Goal: Complete application form

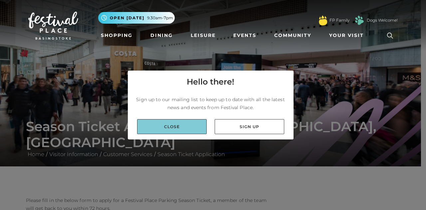
click at [188, 125] on link "Close" at bounding box center [171, 126] width 69 height 15
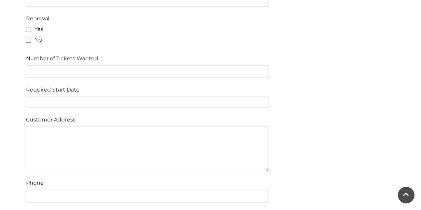
scroll to position [432, 0]
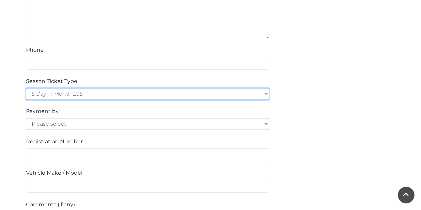
click at [126, 95] on select "5 Day - 1 Month £95 5 Day - 3 Months £270 (£90 a month standing order) 5 Day - …" at bounding box center [147, 94] width 243 height 12
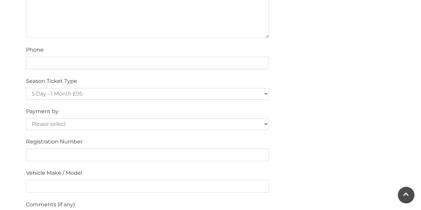
click at [310, 120] on div "Please fill in the below form to apply for a Festival Place Parking Season Tick…" at bounding box center [210, 50] width 379 height 572
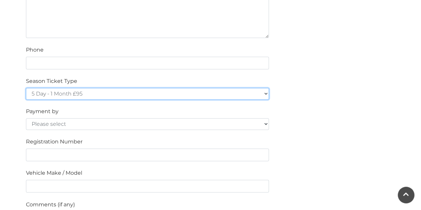
click at [184, 91] on select "5 Day - 1 Month £95 5 Day - 3 Months £270 (£90 a month standing order) 5 Day - …" at bounding box center [147, 94] width 243 height 12
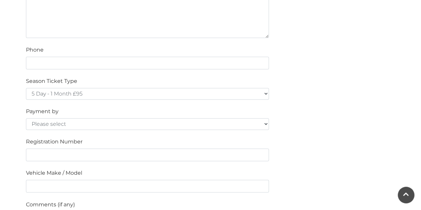
click at [321, 91] on div "Please fill in the below form to apply for a Festival Place Parking Season Tick…" at bounding box center [210, 50] width 379 height 572
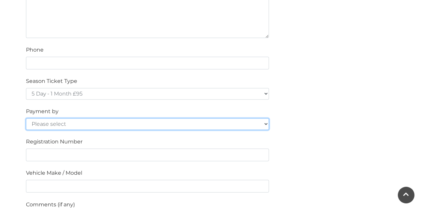
click at [177, 124] on select "Please select Cash Credit / Debit Card Invoice Standing Order" at bounding box center [147, 124] width 243 height 12
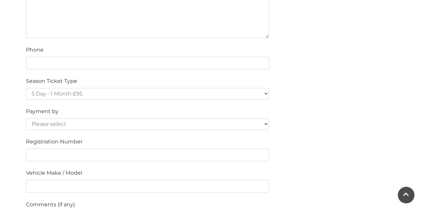
click at [355, 124] on div "Please fill in the below form to apply for a Festival Place Parking Season Tick…" at bounding box center [210, 50] width 379 height 572
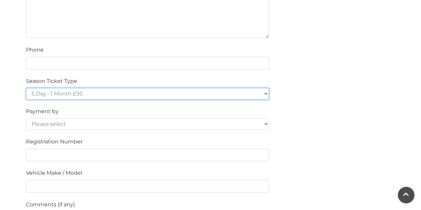
click at [157, 90] on select "5 Day - 1 Month £95 5 Day - 3 Months £270 (£90 a month standing order) 5 Day - …" at bounding box center [147, 94] width 243 height 12
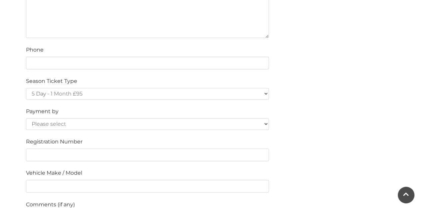
click at [305, 135] on div "Please fill in the below form to apply for a Festival Place Parking Season Tick…" at bounding box center [210, 50] width 379 height 572
